Goal: Find specific page/section: Find specific page/section

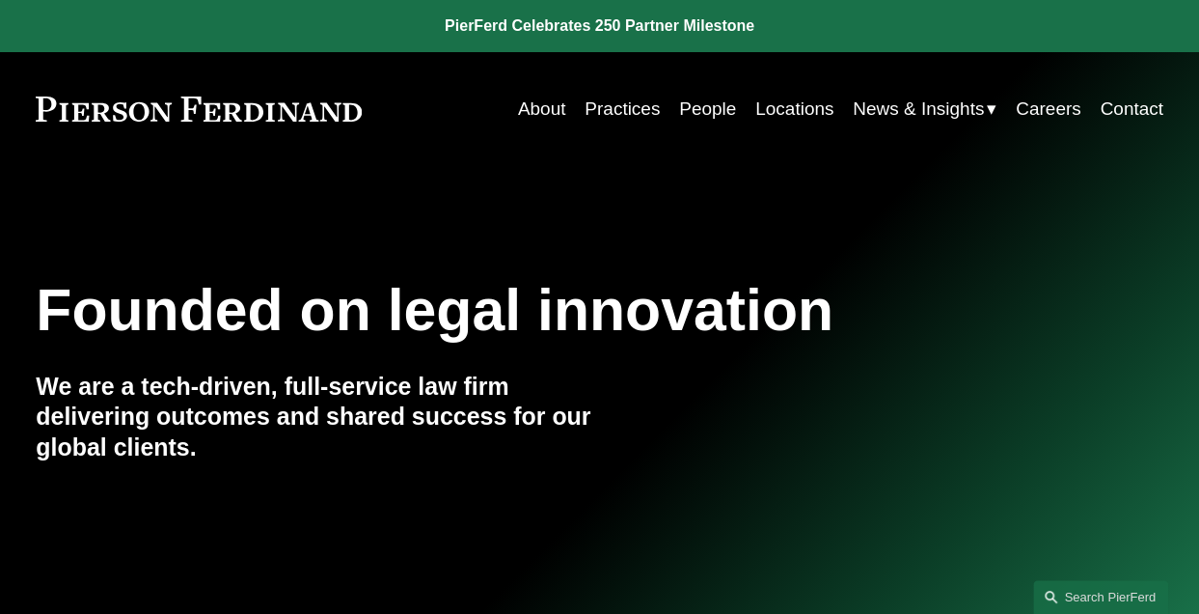
click at [774, 97] on link "Locations" at bounding box center [795, 109] width 78 height 37
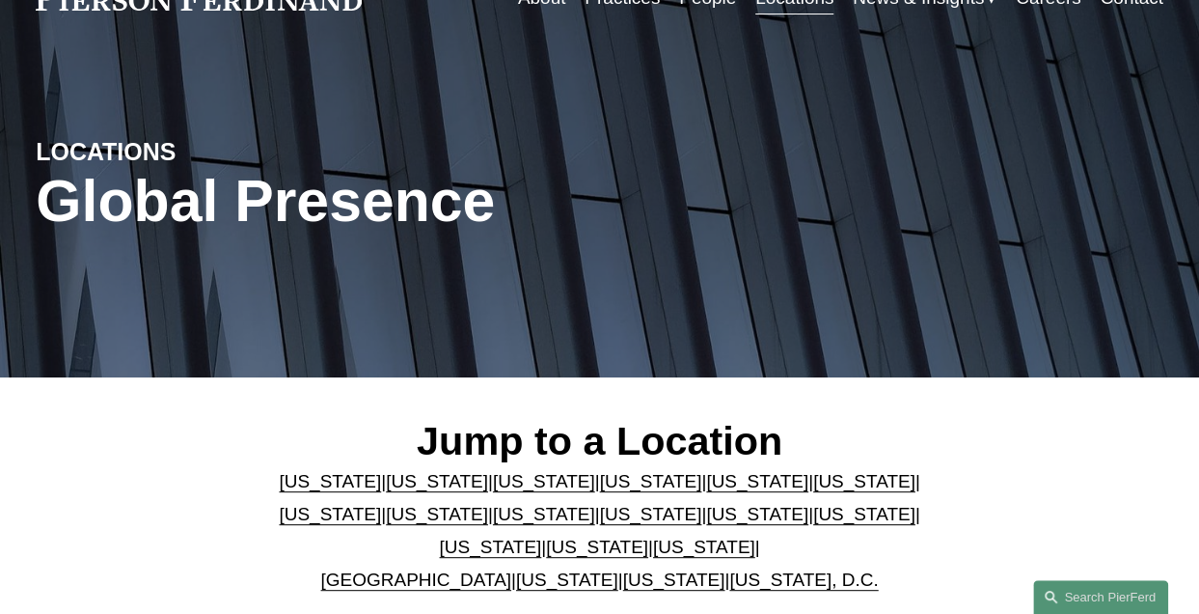
scroll to position [193, 0]
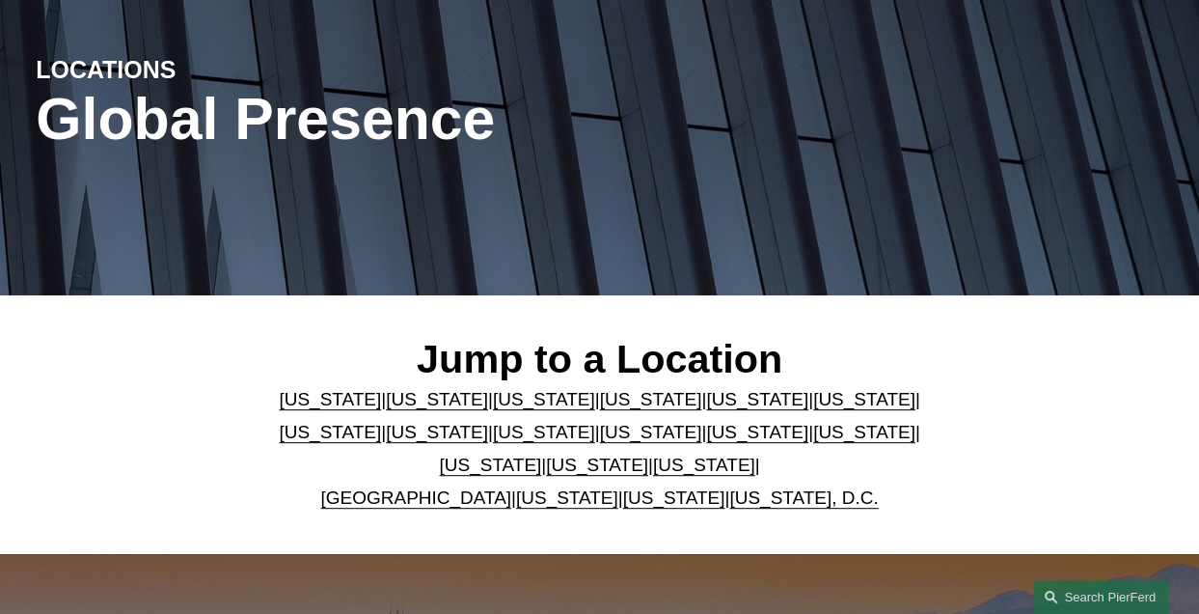
click at [500, 409] on link "[US_STATE]" at bounding box center [544, 399] width 102 height 20
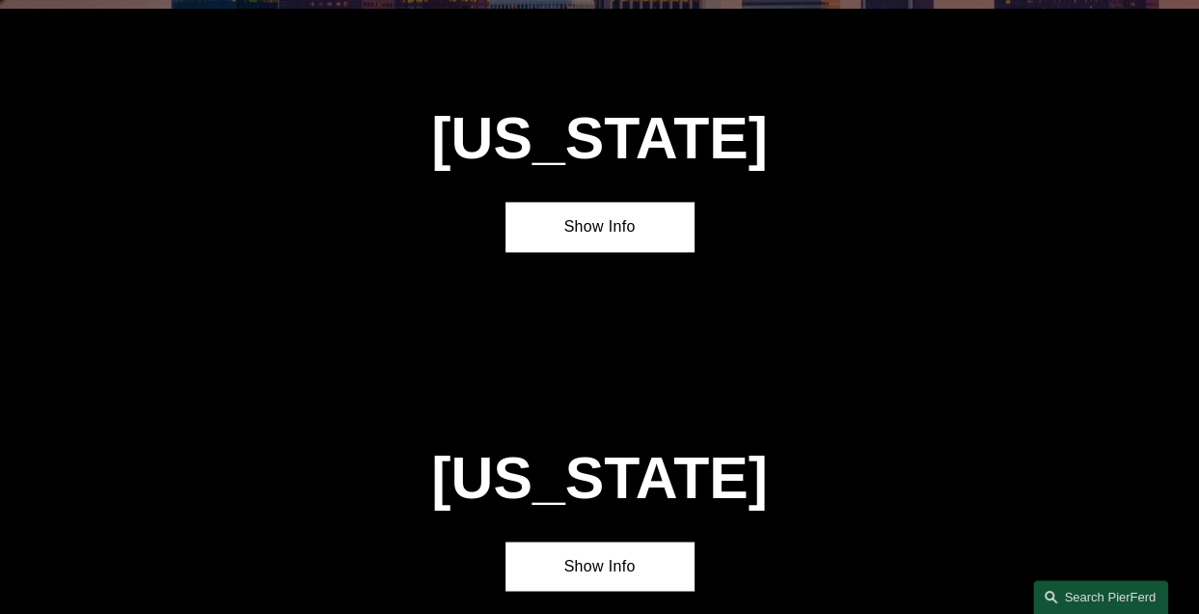
scroll to position [1440, 0]
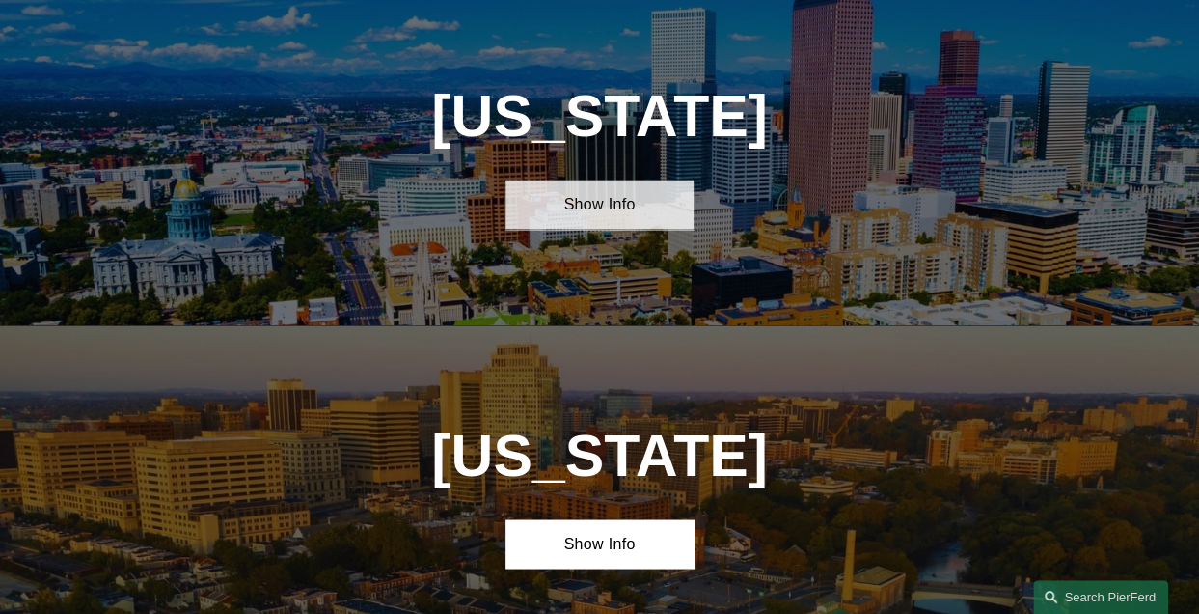
click at [591, 228] on link "Show Info" at bounding box center [600, 203] width 188 height 48
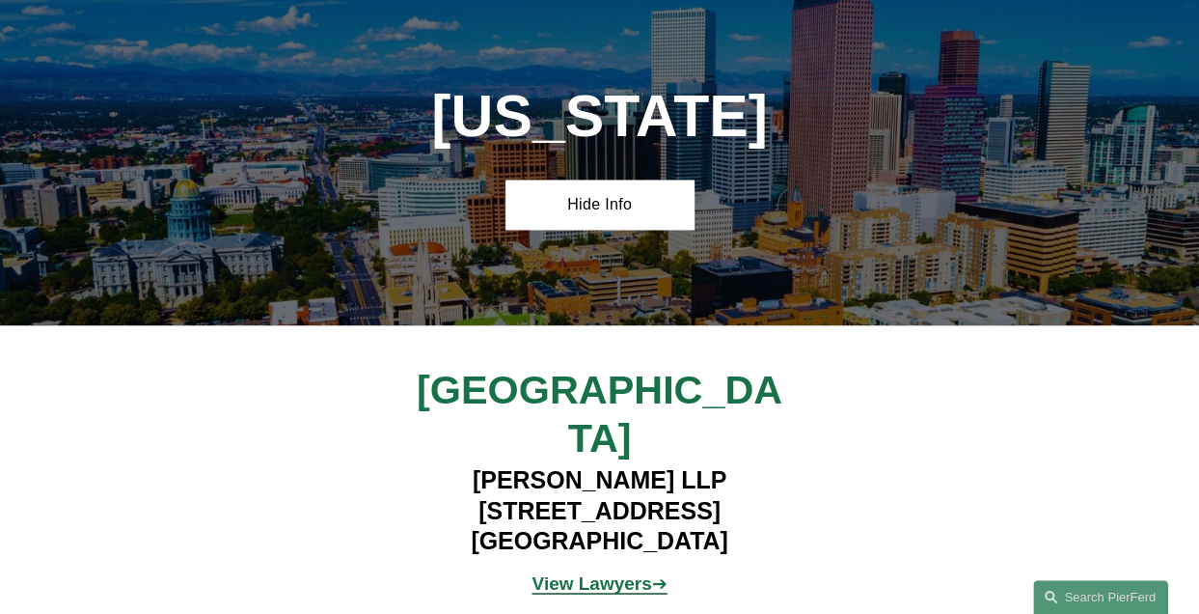
click at [591, 572] on strong "View Lawyers" at bounding box center [592, 582] width 120 height 20
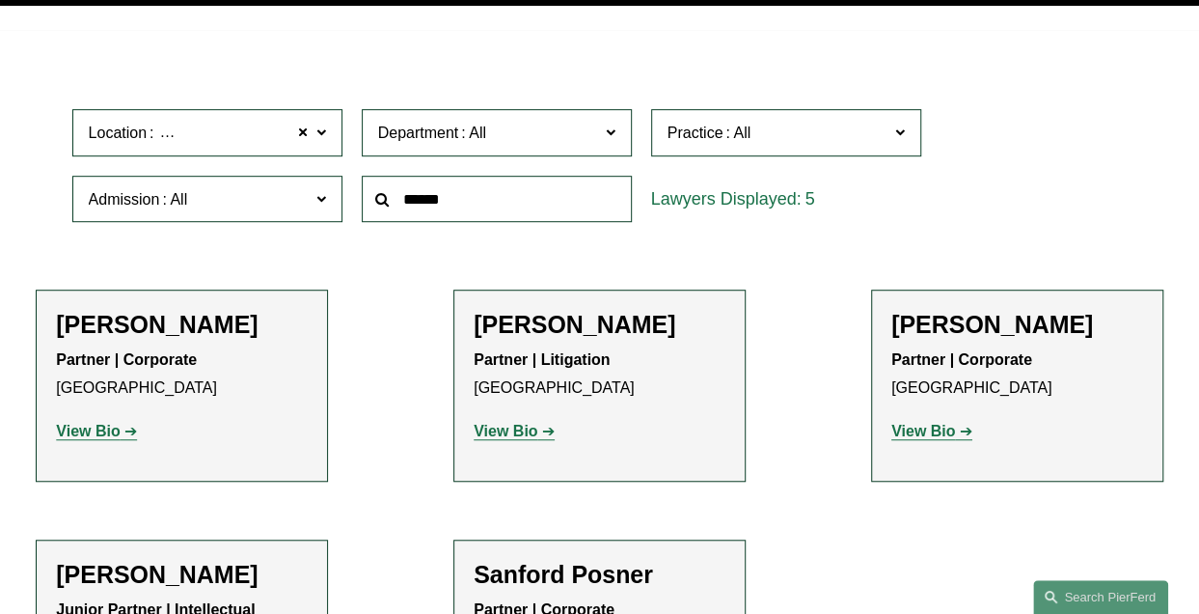
scroll to position [579, 0]
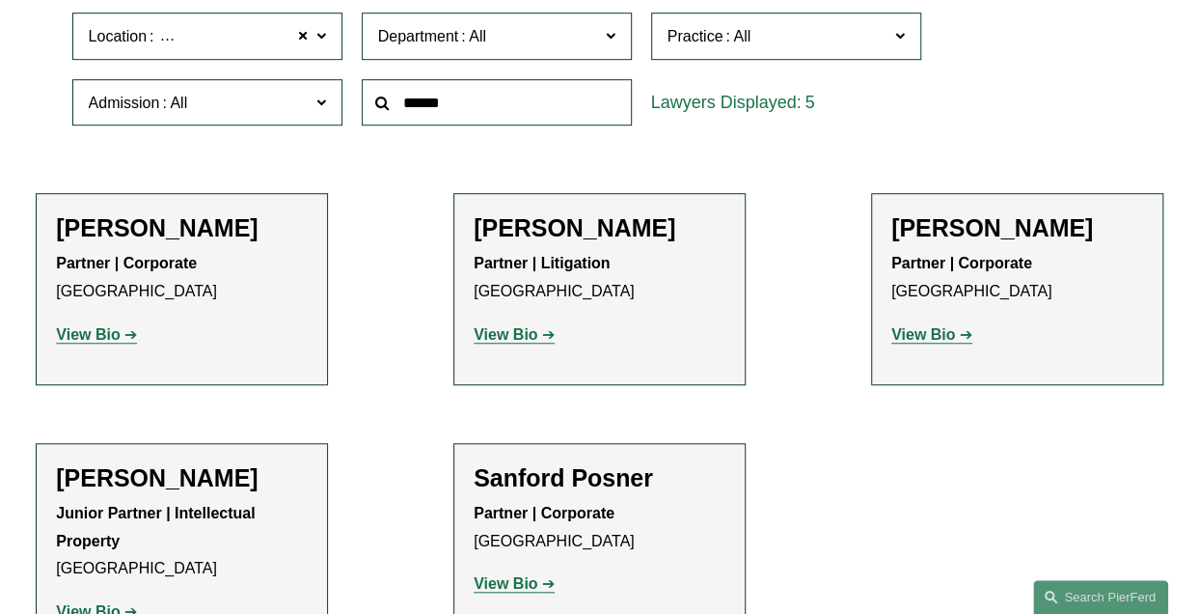
click at [508, 343] on strong "View Bio" at bounding box center [506, 334] width 64 height 16
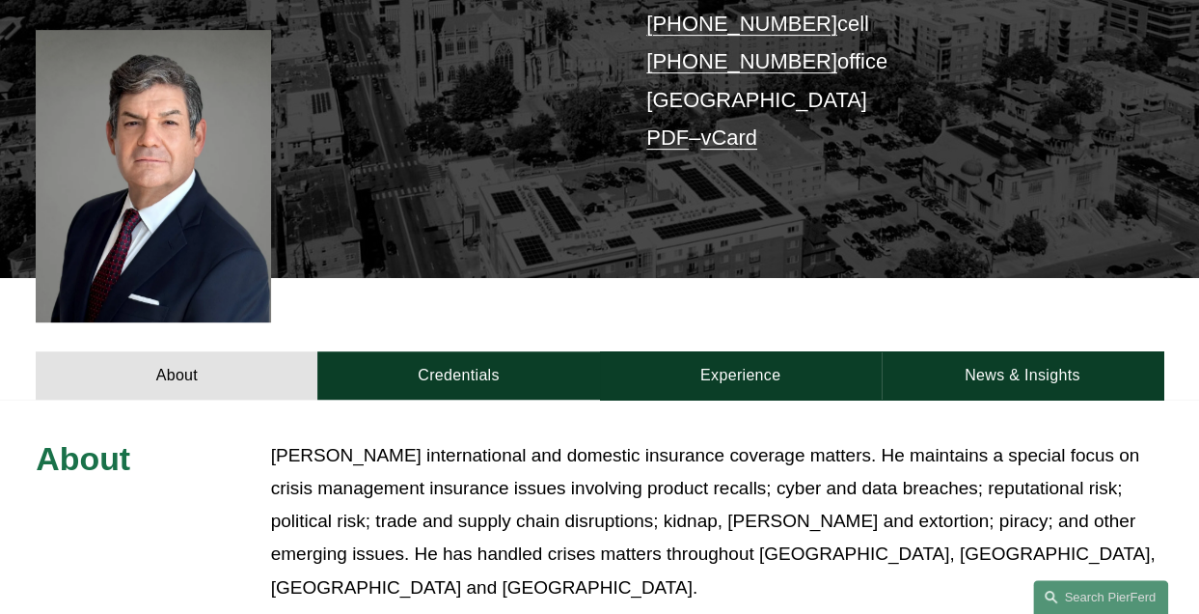
scroll to position [482, 0]
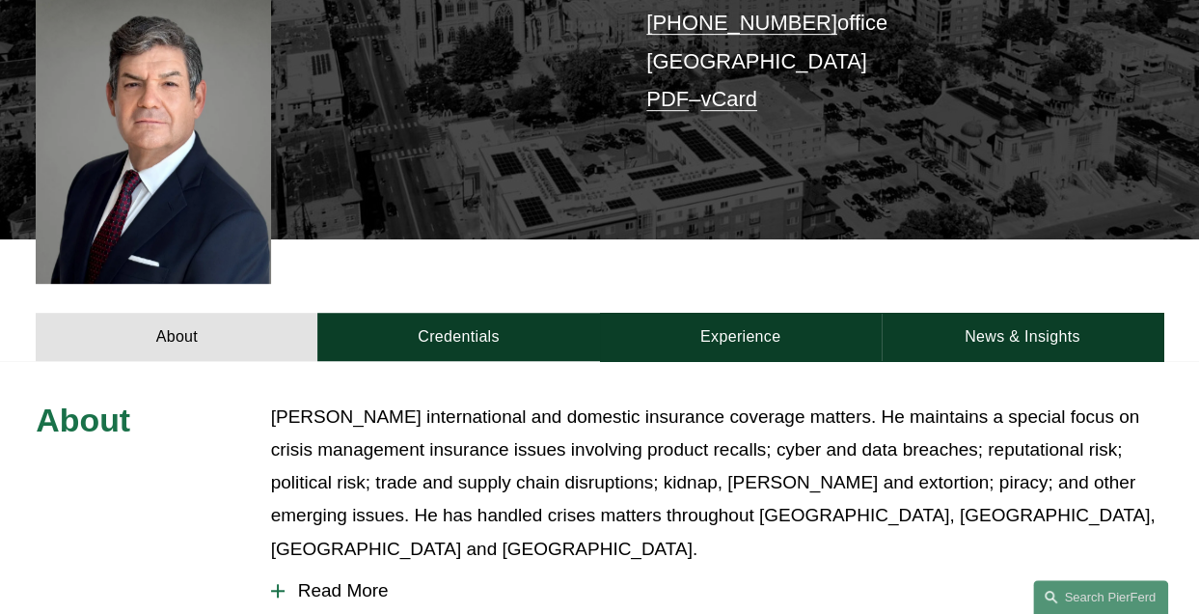
click at [319, 580] on span "Read More" at bounding box center [724, 590] width 879 height 21
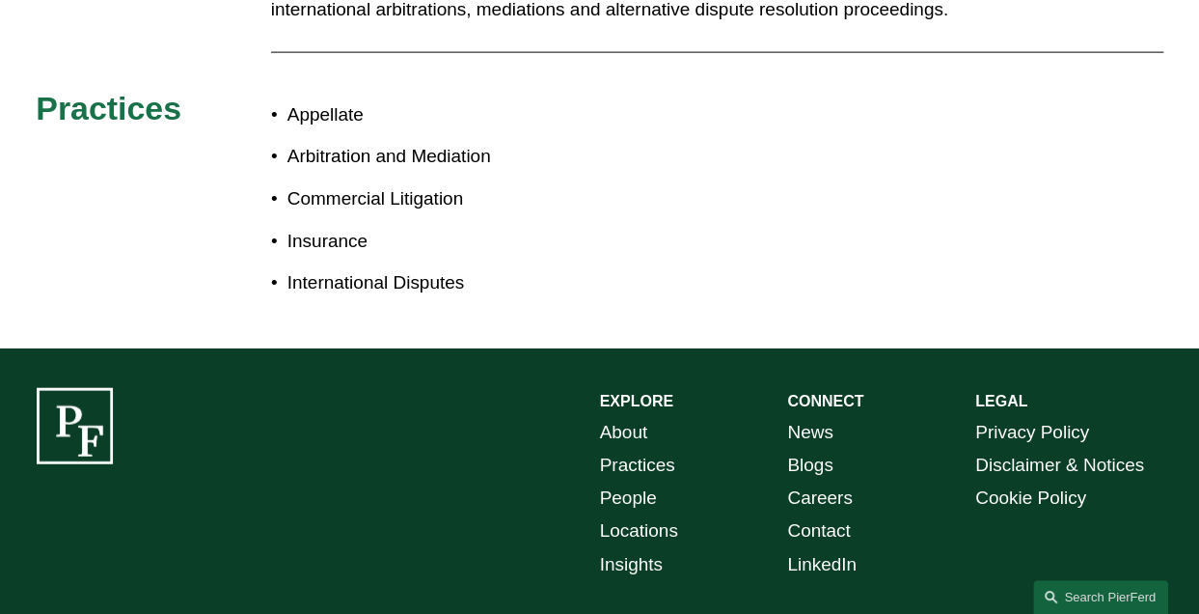
scroll to position [2214, 0]
